Goal: Task Accomplishment & Management: Manage account settings

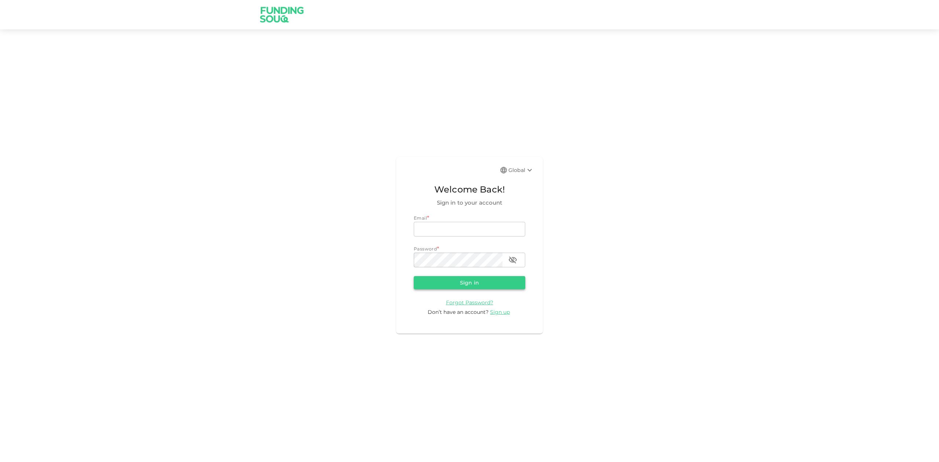
type input "[EMAIL_ADDRESS][DOMAIN_NAME]"
click at [455, 279] on button "Sign in" at bounding box center [470, 282] width 112 height 13
